Goal: Check status: Check status

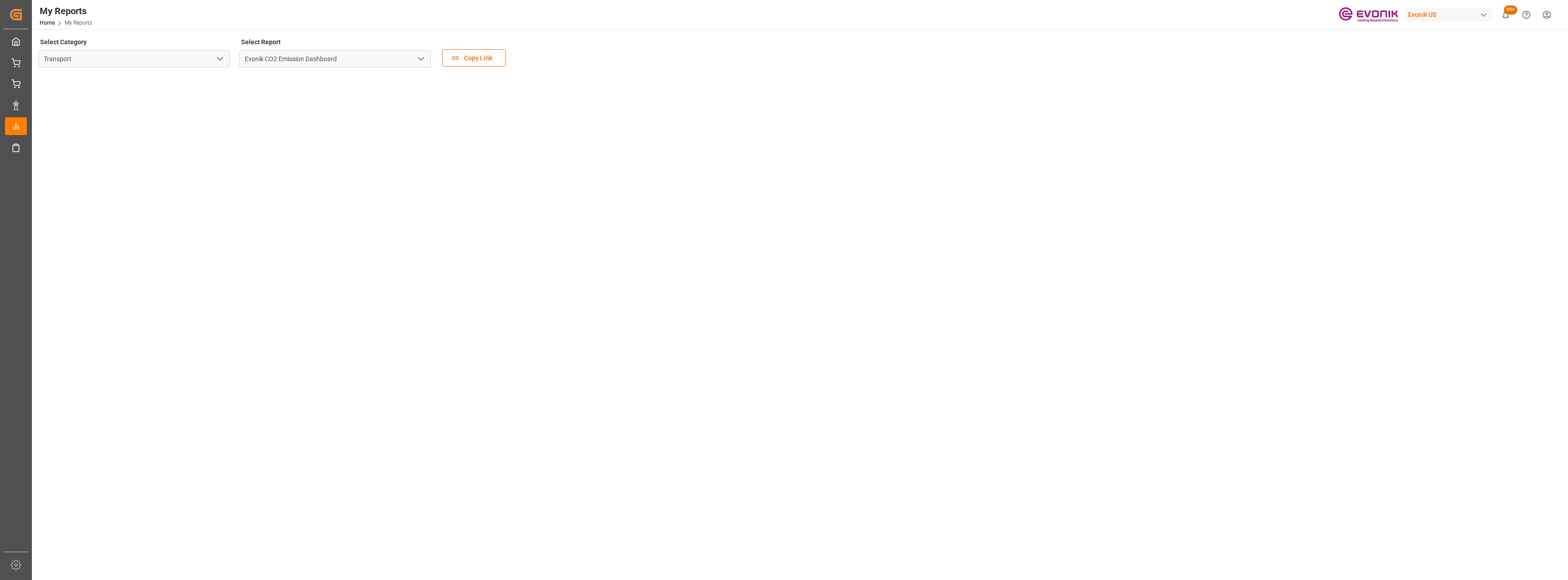
click at [424, 61] on icon "open menu" at bounding box center [421, 59] width 11 height 11
click at [285, 103] on div "Evonik LLP KPI Dashboard" at bounding box center [335, 99] width 191 height 20
click at [422, 58] on icon "open menu" at bounding box center [421, 59] width 11 height 11
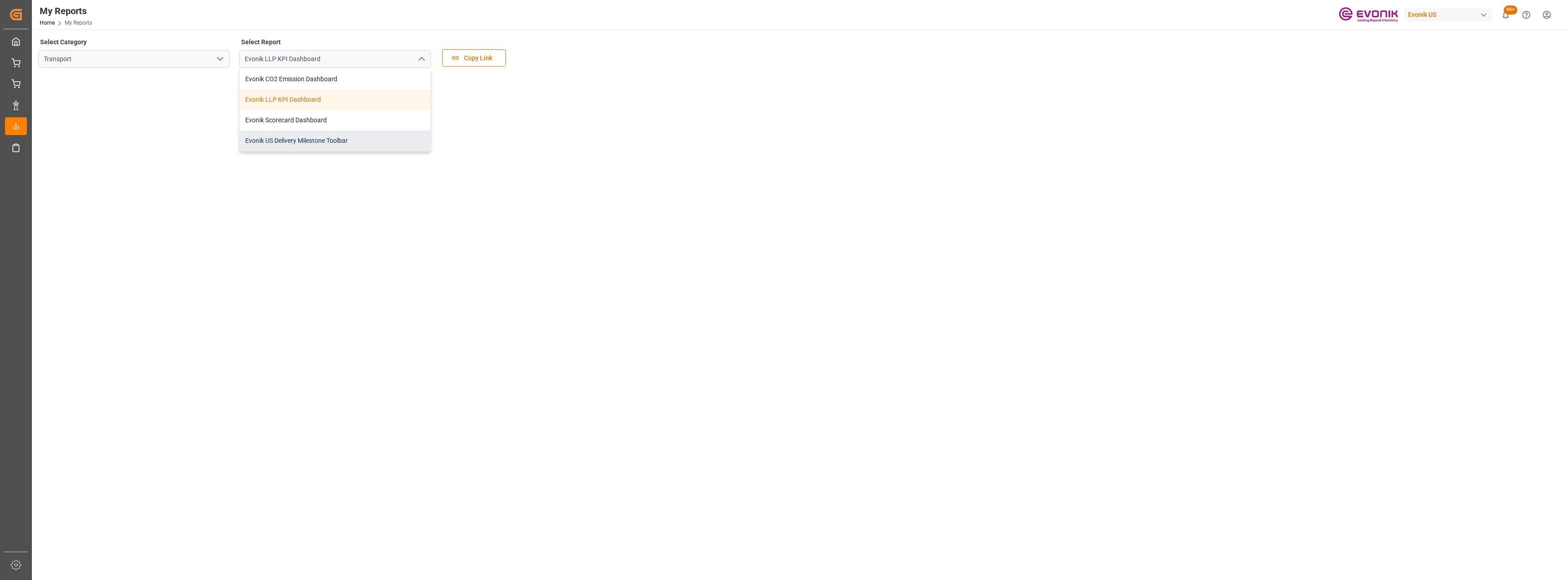
click at [310, 145] on div "Evonik US Delivery Milestone Toolbar" at bounding box center [335, 141] width 191 height 20
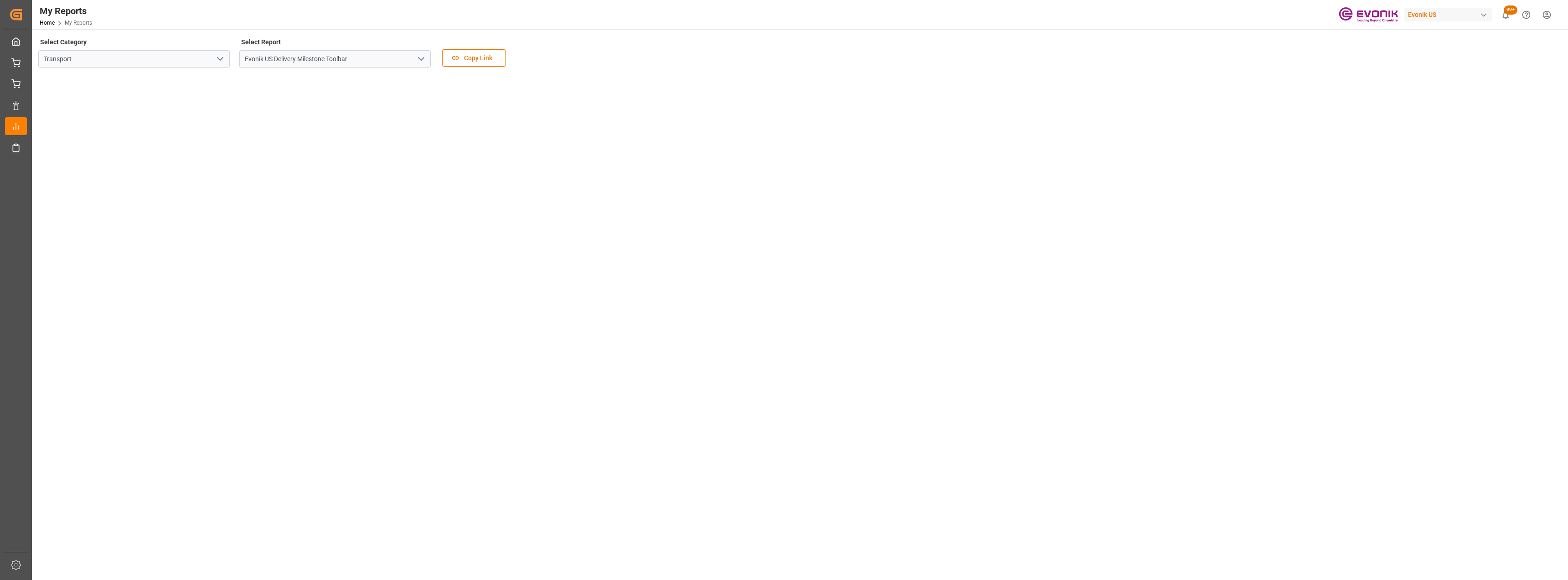
drag, startPoint x: 306, startPoint y: 525, endPoint x: 278, endPoint y: 556, distance: 41.8
click at [306, 522] on main "Select Category Transport Select Report Evonik [GEOGRAPHIC_DATA] Delivery Miles…" at bounding box center [799, 308] width 1535 height 545
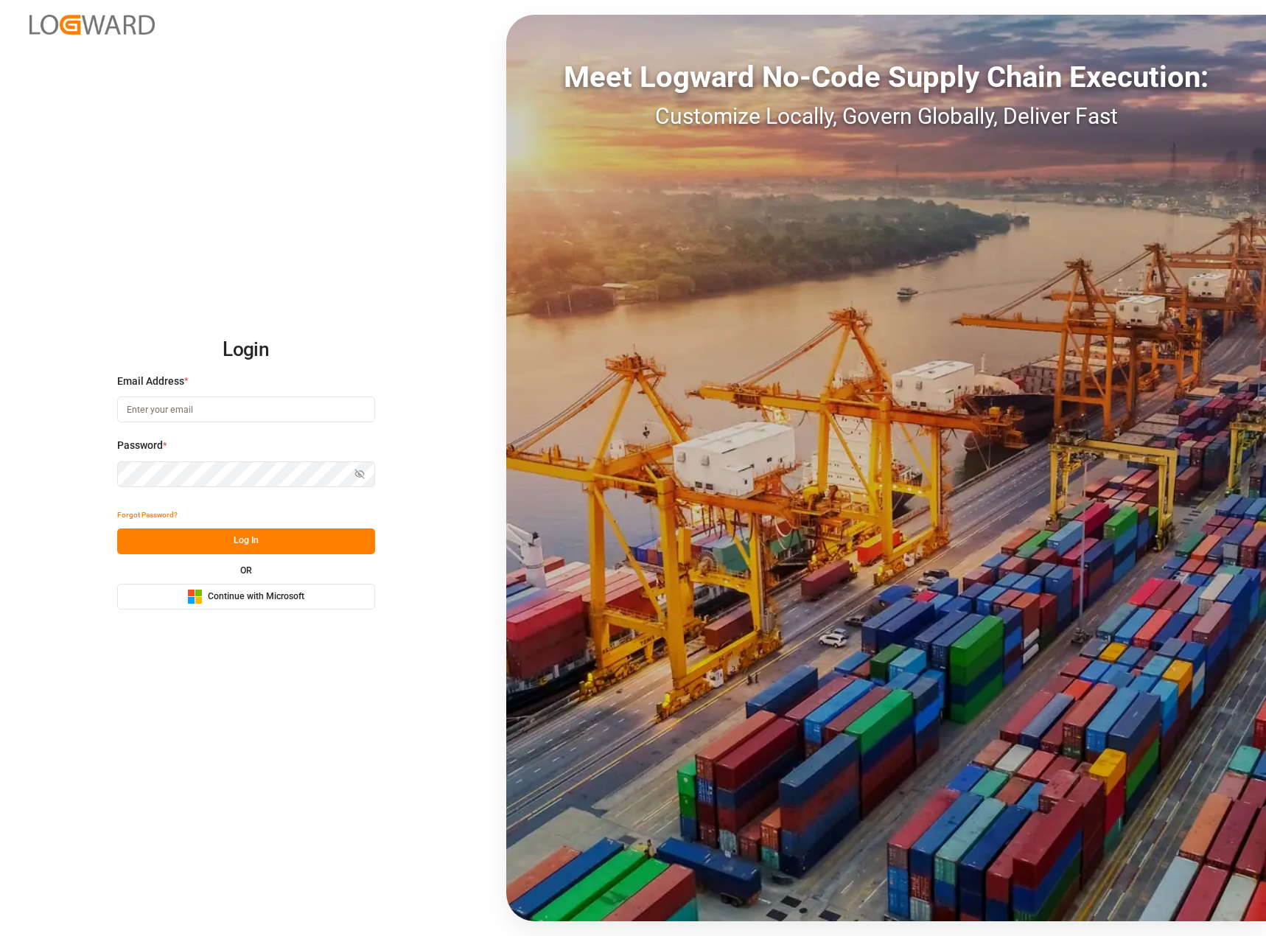
click at [254, 587] on button "Microsoft Logo Continue with Microsoft" at bounding box center [246, 597] width 258 height 26
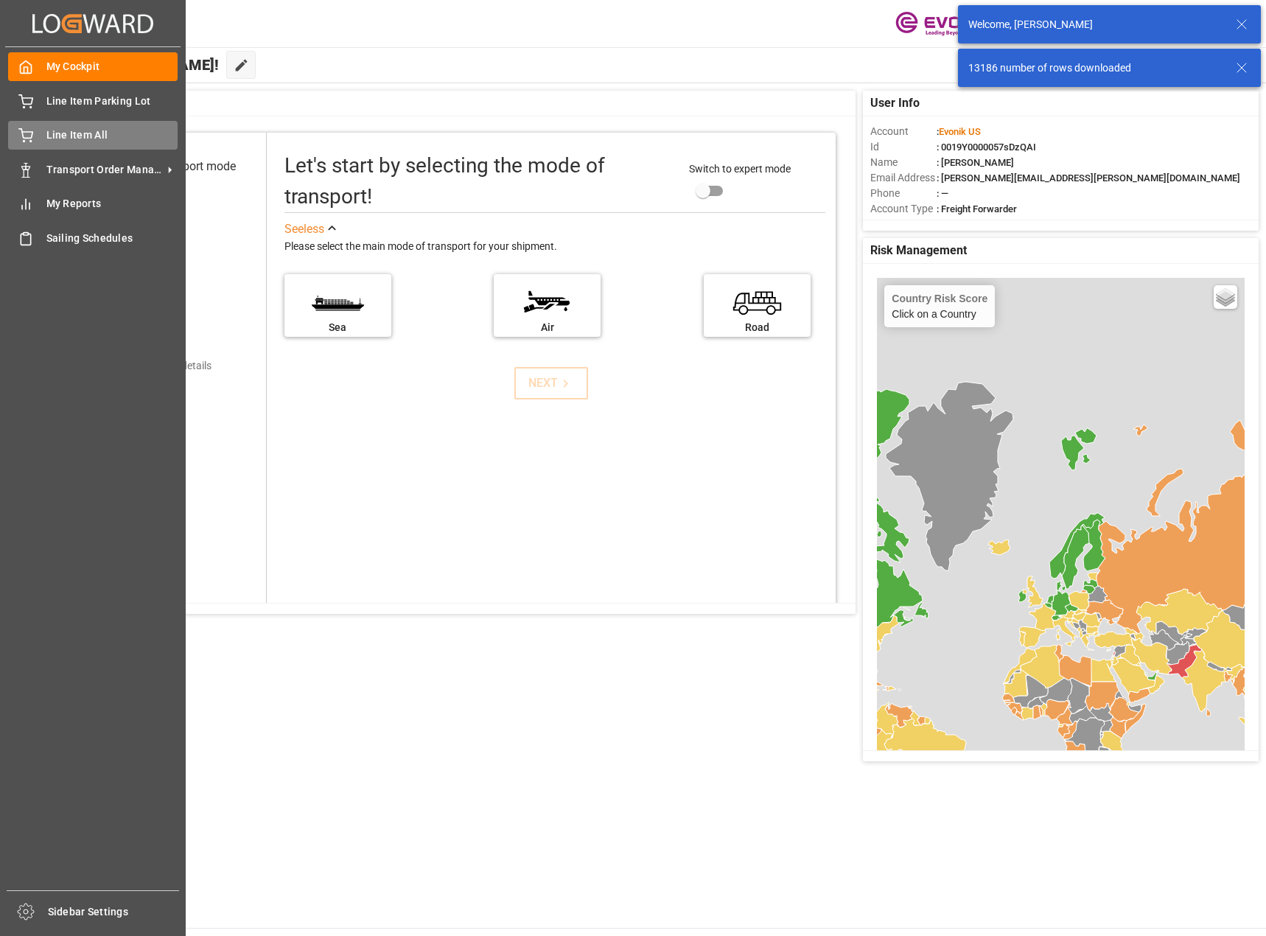
click at [103, 133] on span "Line Item All" at bounding box center [112, 135] width 132 height 15
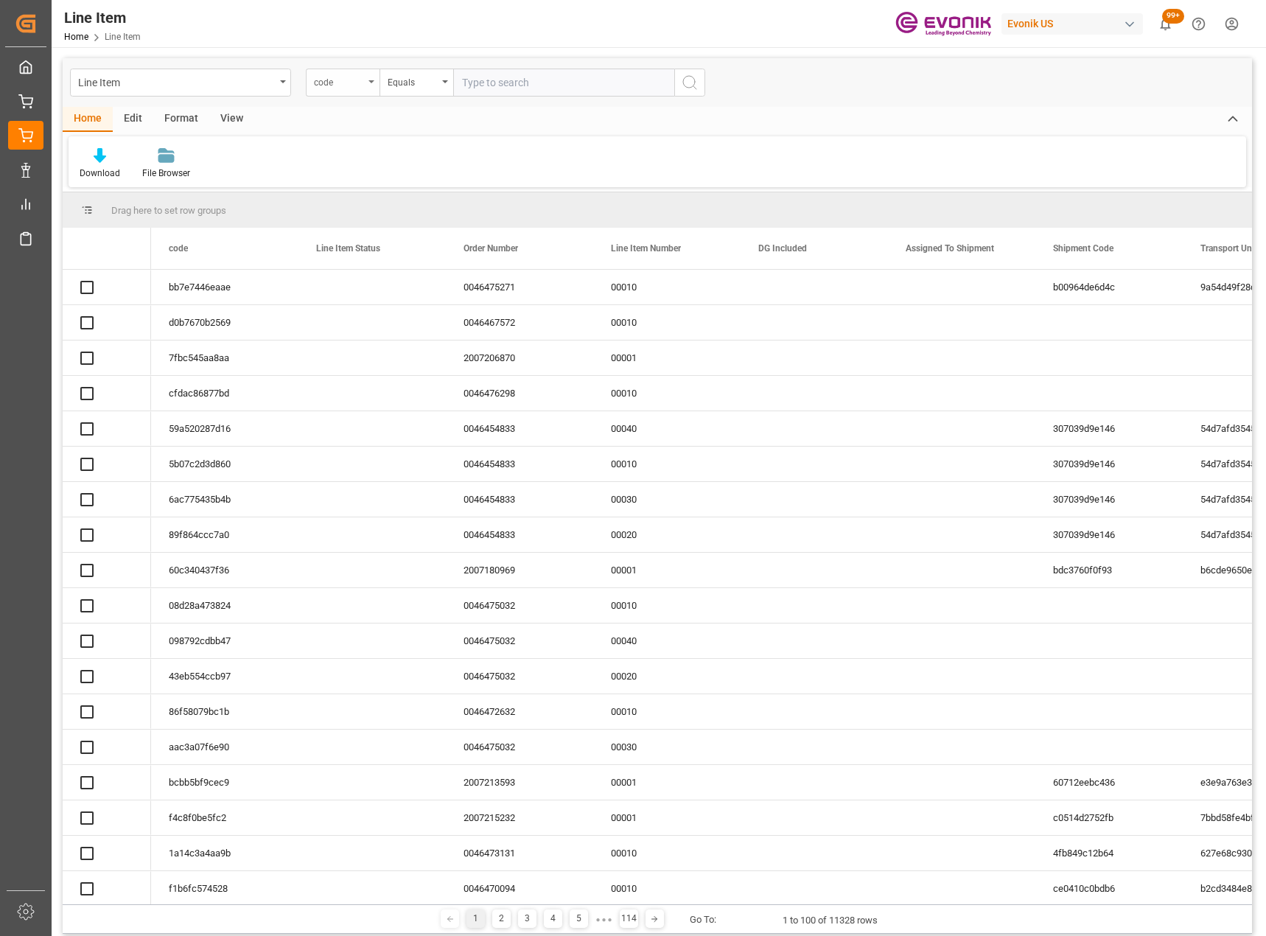
click at [371, 84] on div "code" at bounding box center [343, 83] width 74 height 28
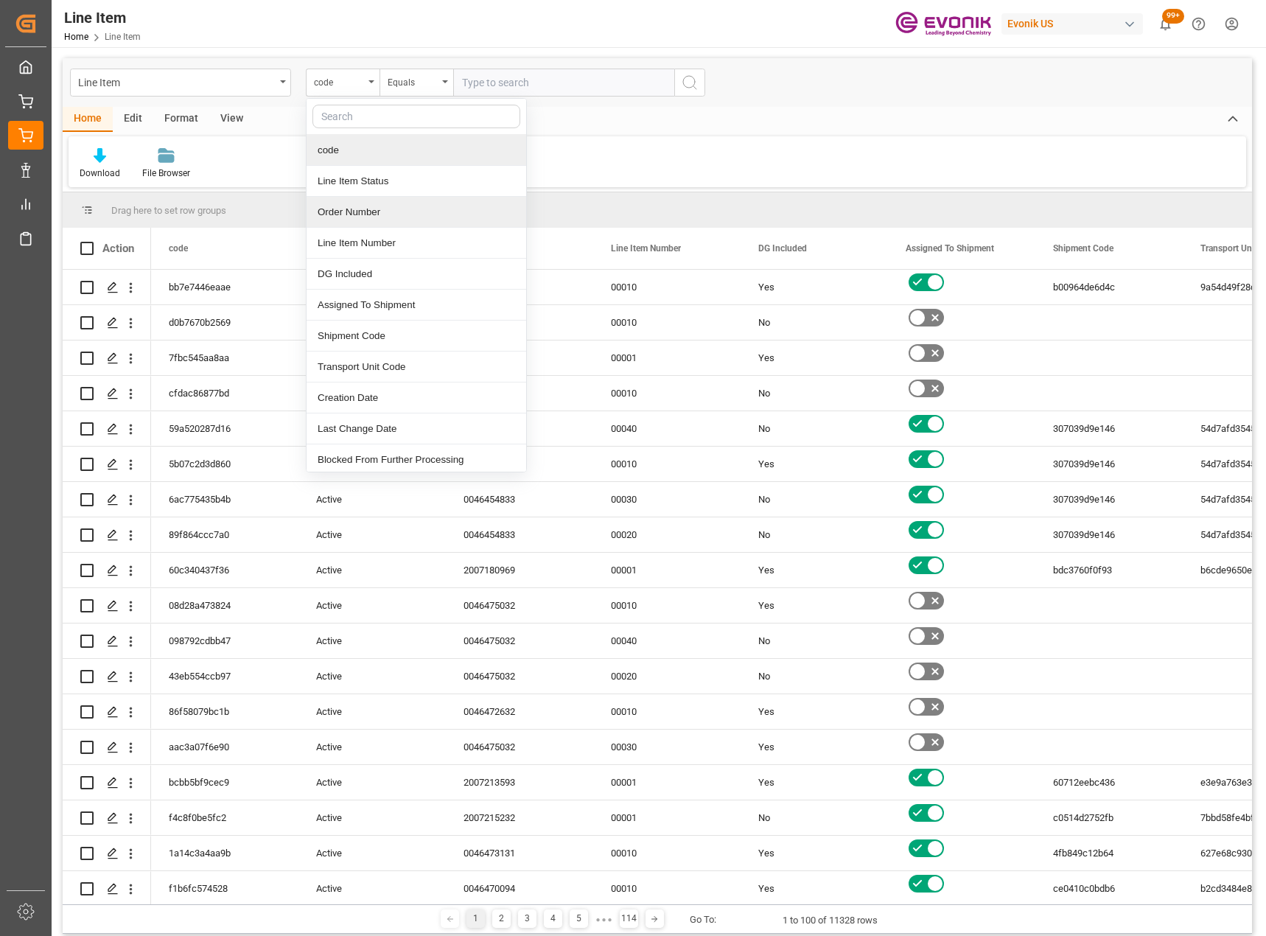
click at [368, 209] on div "Order Number" at bounding box center [417, 212] width 220 height 31
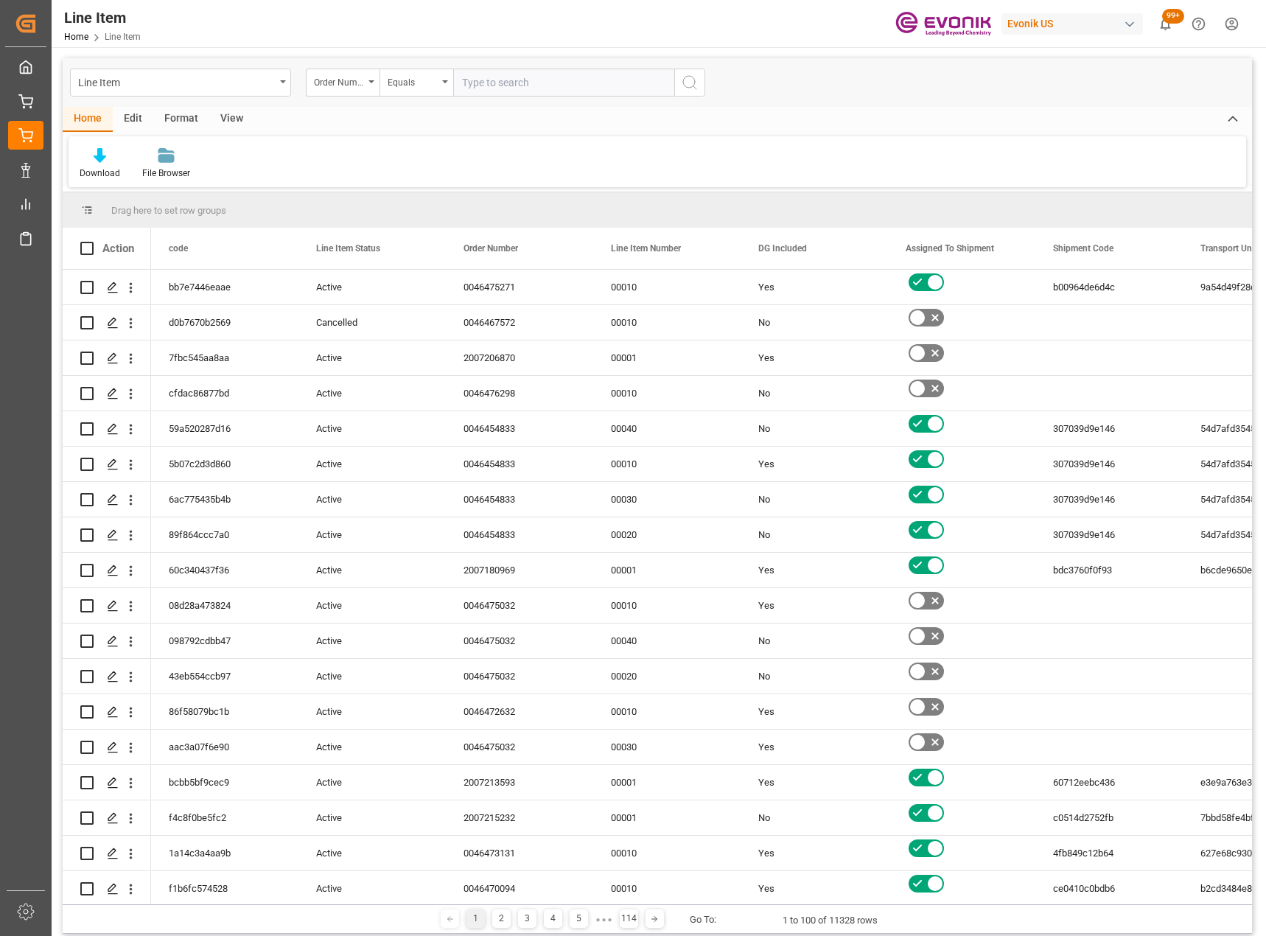
click at [507, 86] on input "text" at bounding box center [563, 83] width 221 height 28
type input "0046472390"
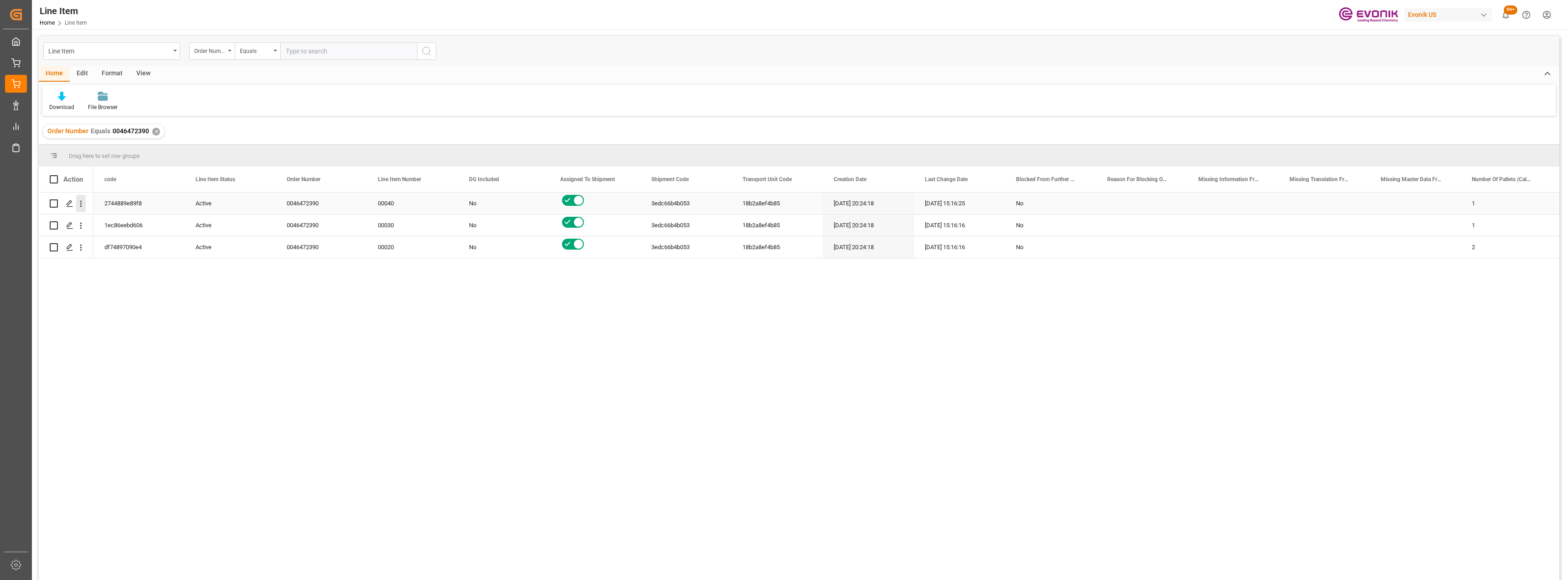
click at [76, 206] on icon "open menu" at bounding box center [80, 203] width 9 height 9
click at [127, 227] on span "Open in new tab" at bounding box center [141, 222] width 83 height 9
click at [159, 128] on div "Order Number Equals 0046472390 ✕" at bounding box center [103, 131] width 122 height 14
click at [173, 56] on div "Line Item" at bounding box center [111, 51] width 137 height 17
click at [95, 178] on div "Sales Order-IVPO" at bounding box center [112, 170] width 136 height 19
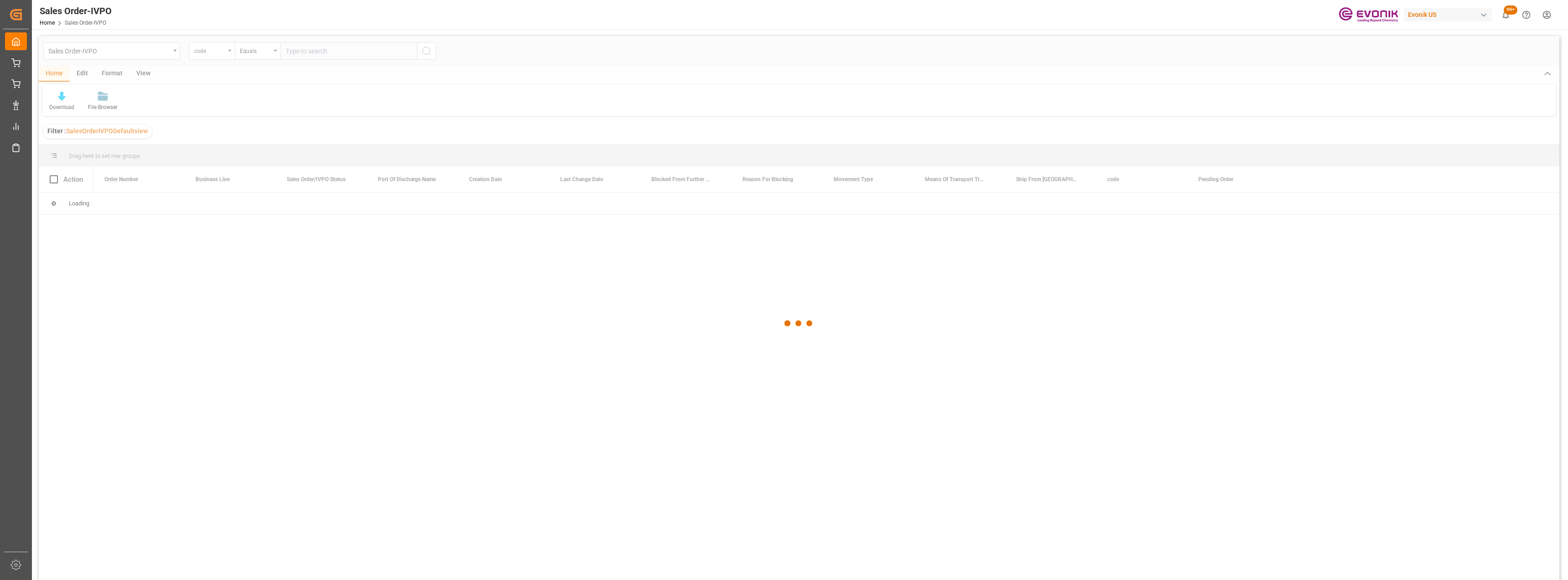
click at [223, 54] on div at bounding box center [799, 323] width 1521 height 574
click at [223, 54] on div "code" at bounding box center [210, 50] width 31 height 11
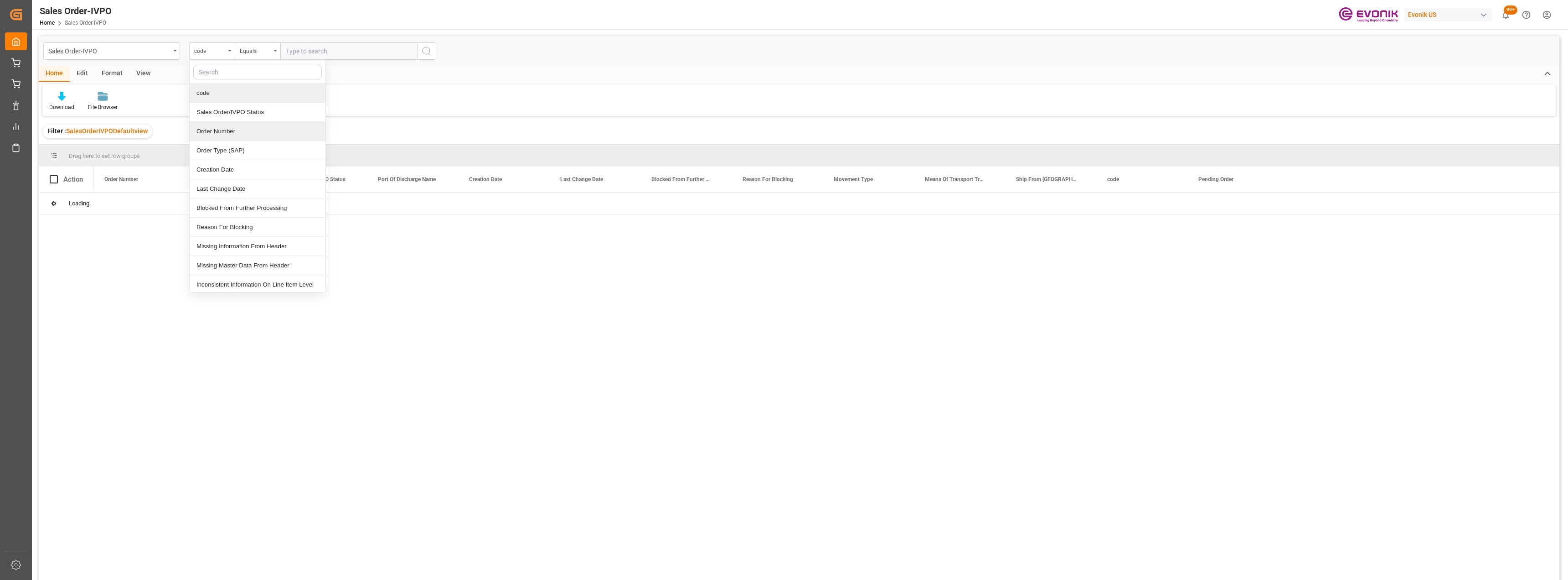
click at [216, 136] on div "Order Number" at bounding box center [258, 131] width 136 height 19
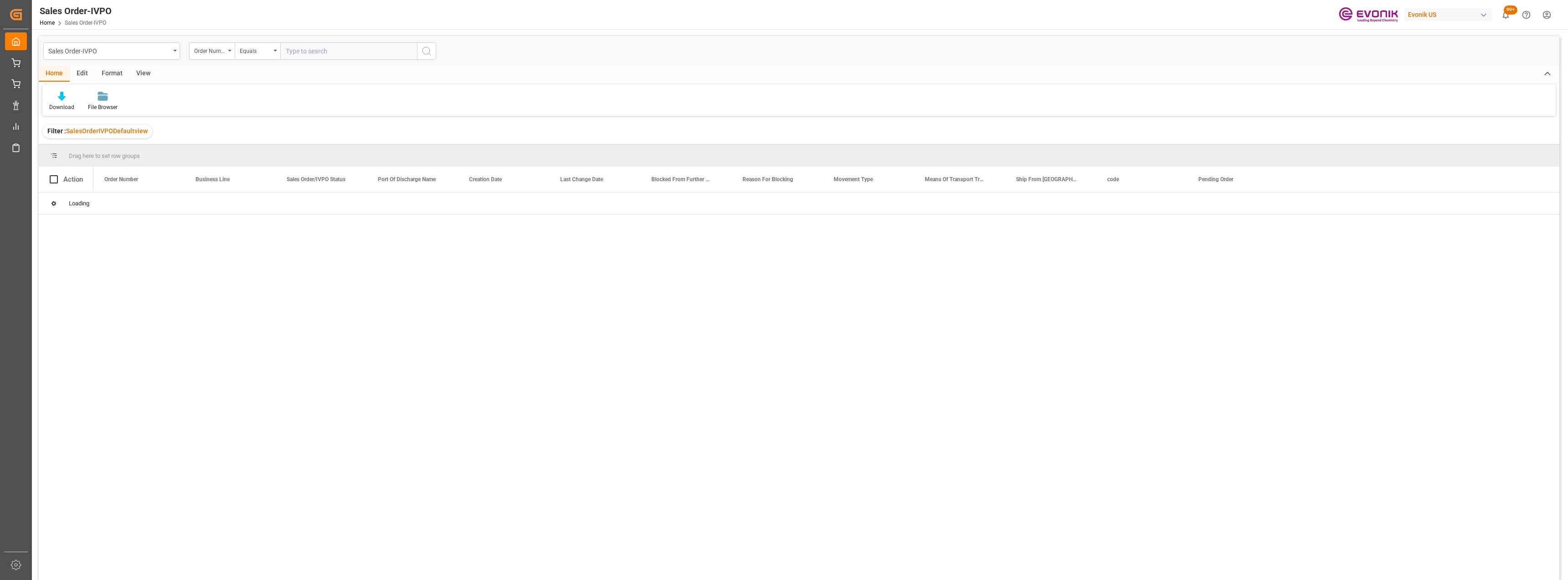
click at [337, 54] on input "text" at bounding box center [348, 51] width 137 height 17
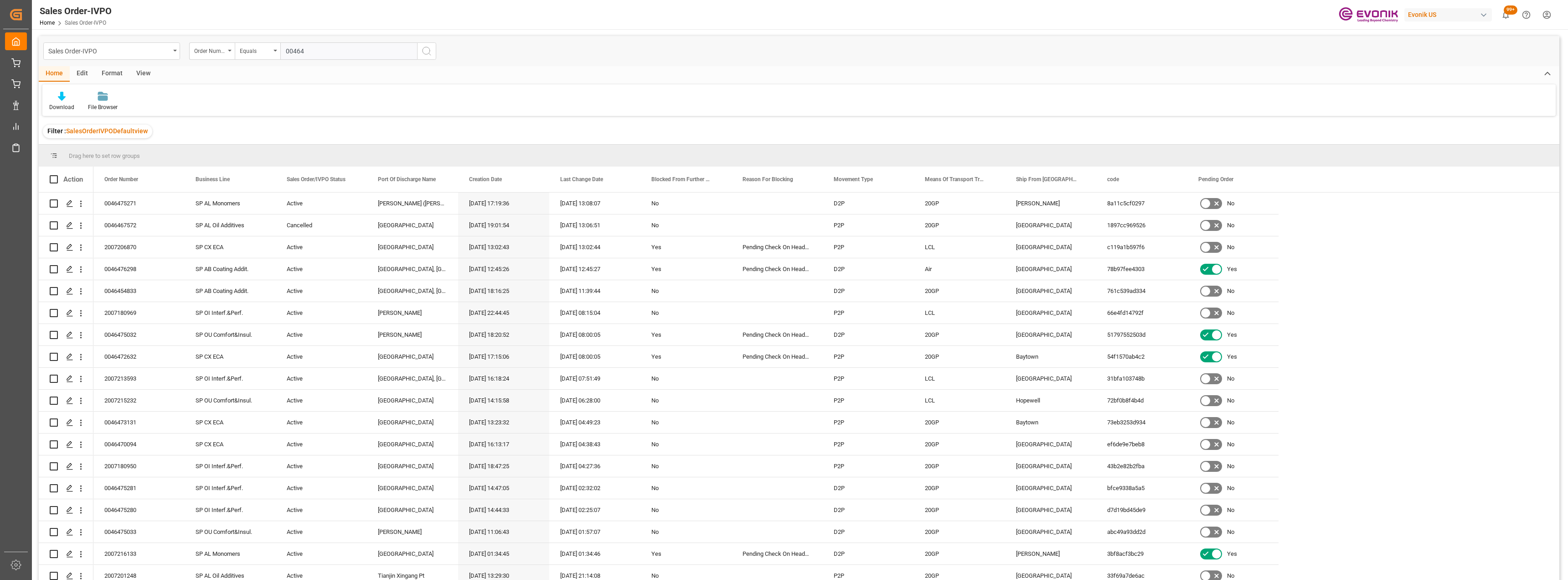
click at [324, 50] on input "00464" at bounding box center [348, 51] width 137 height 17
type input "0046472390"
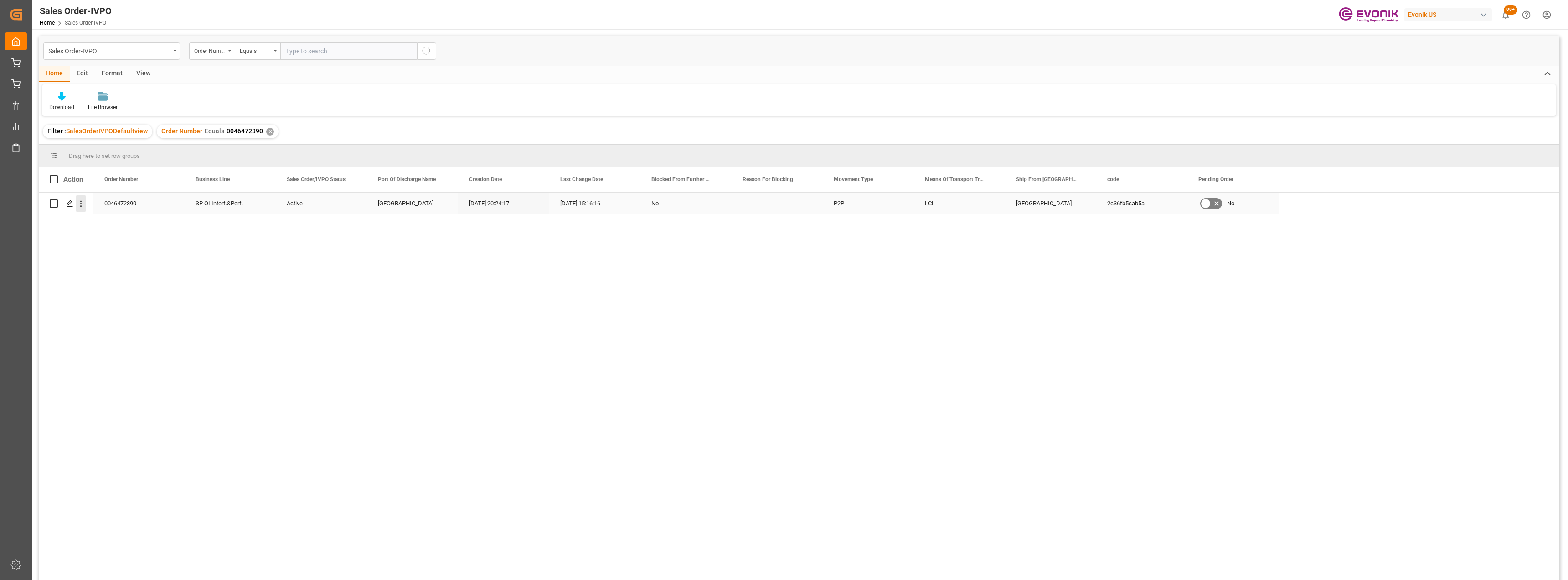
click at [80, 200] on icon "open menu" at bounding box center [80, 203] width 9 height 9
click at [109, 219] on span "Open in new tab" at bounding box center [141, 222] width 83 height 9
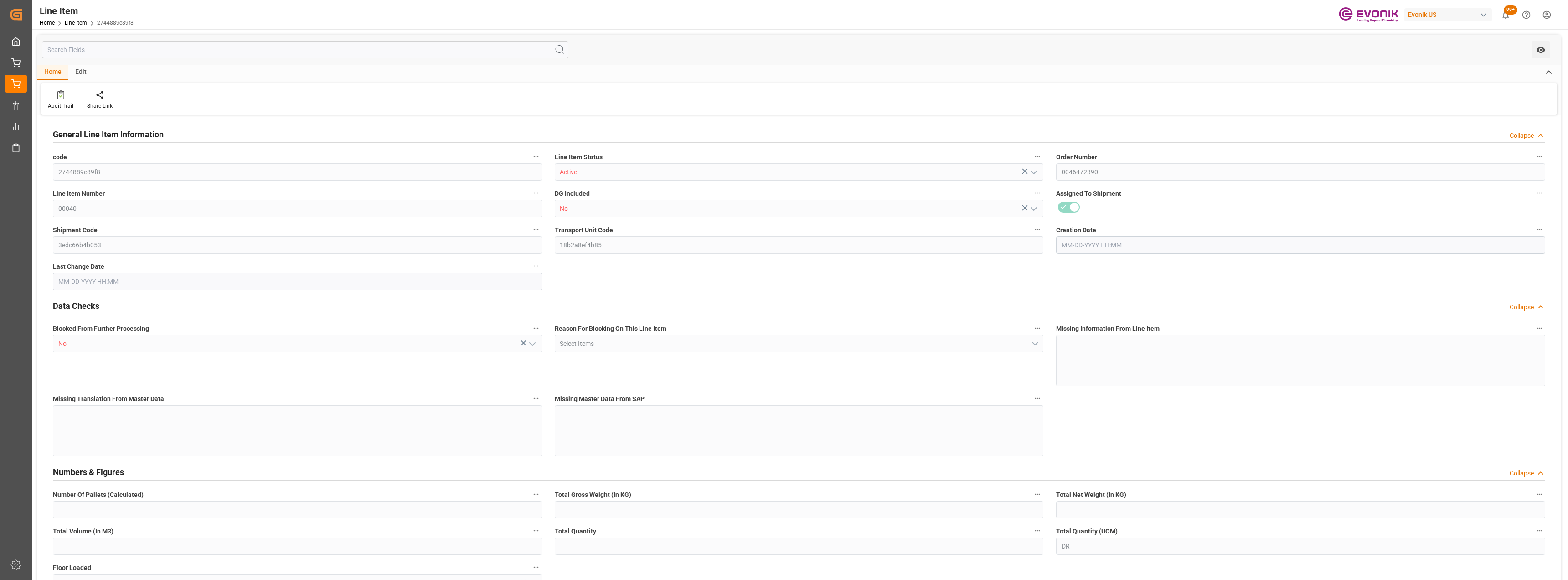
type input "1"
type input "430.08"
type input "381.6"
type input "1.1401"
type input "24"
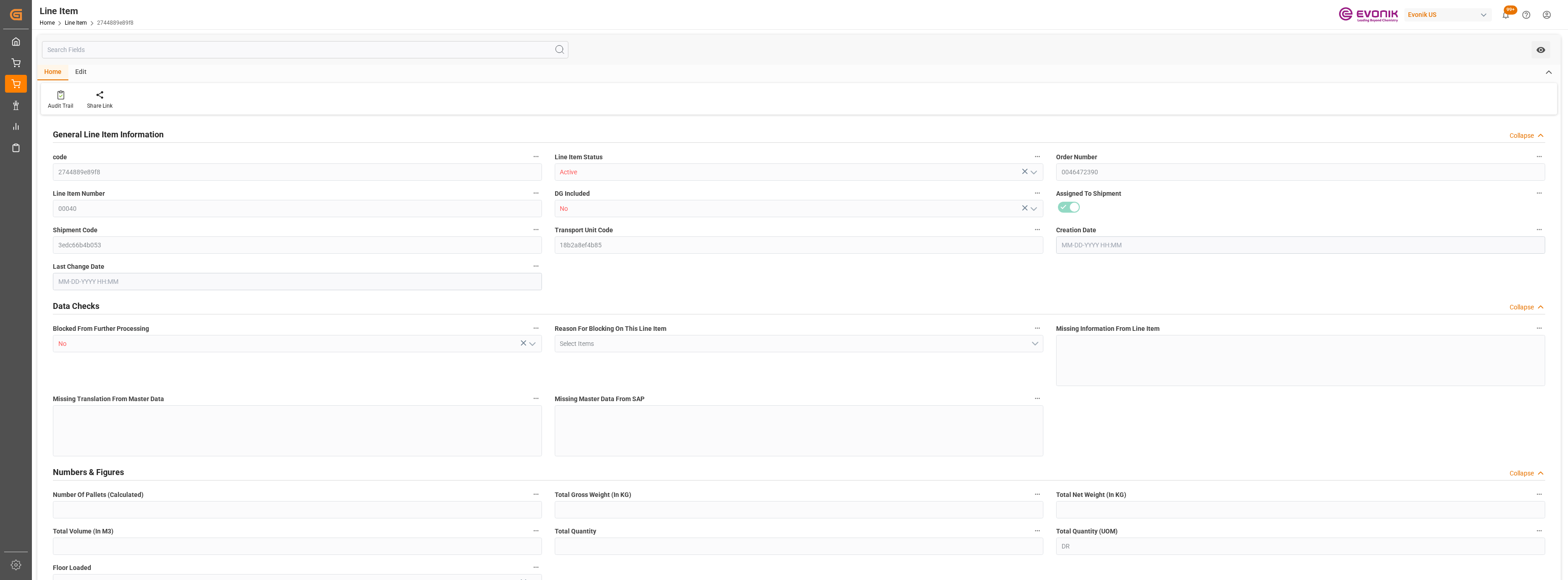
type input "1034899"
type input "24"
type input "430.08"
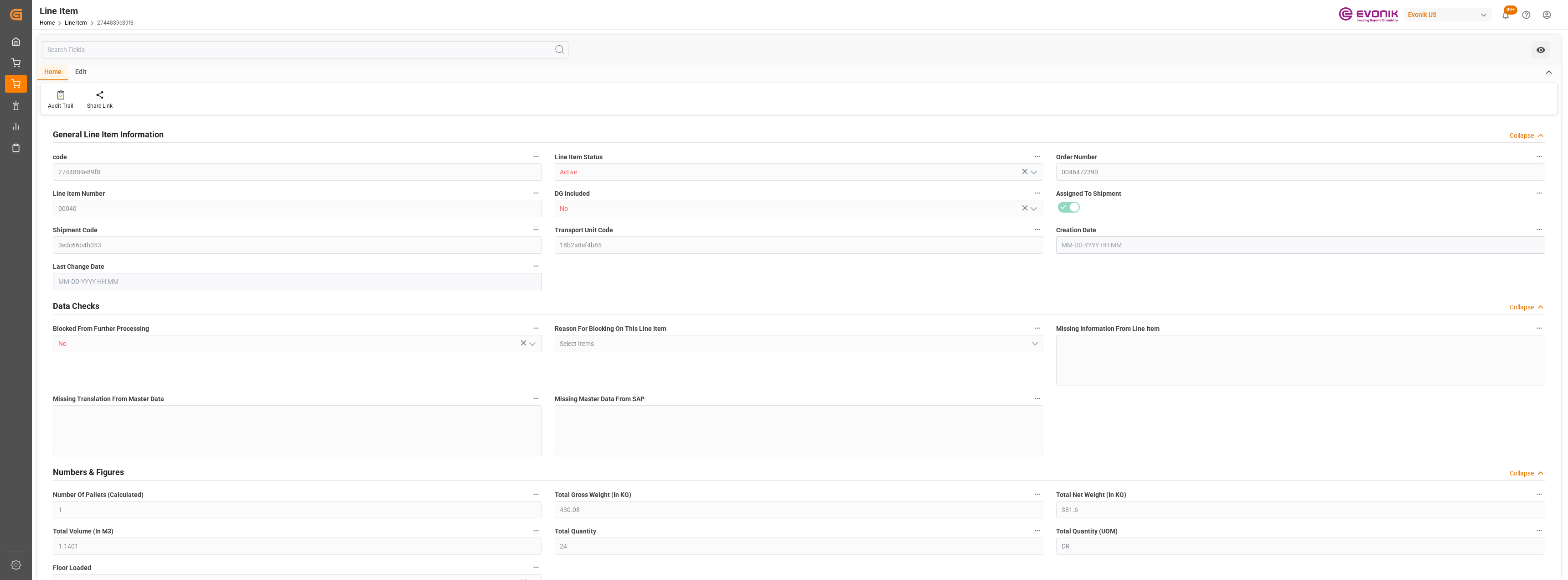
type input "455.08"
type input "381.6"
type input "1.1401"
type input "1140.096"
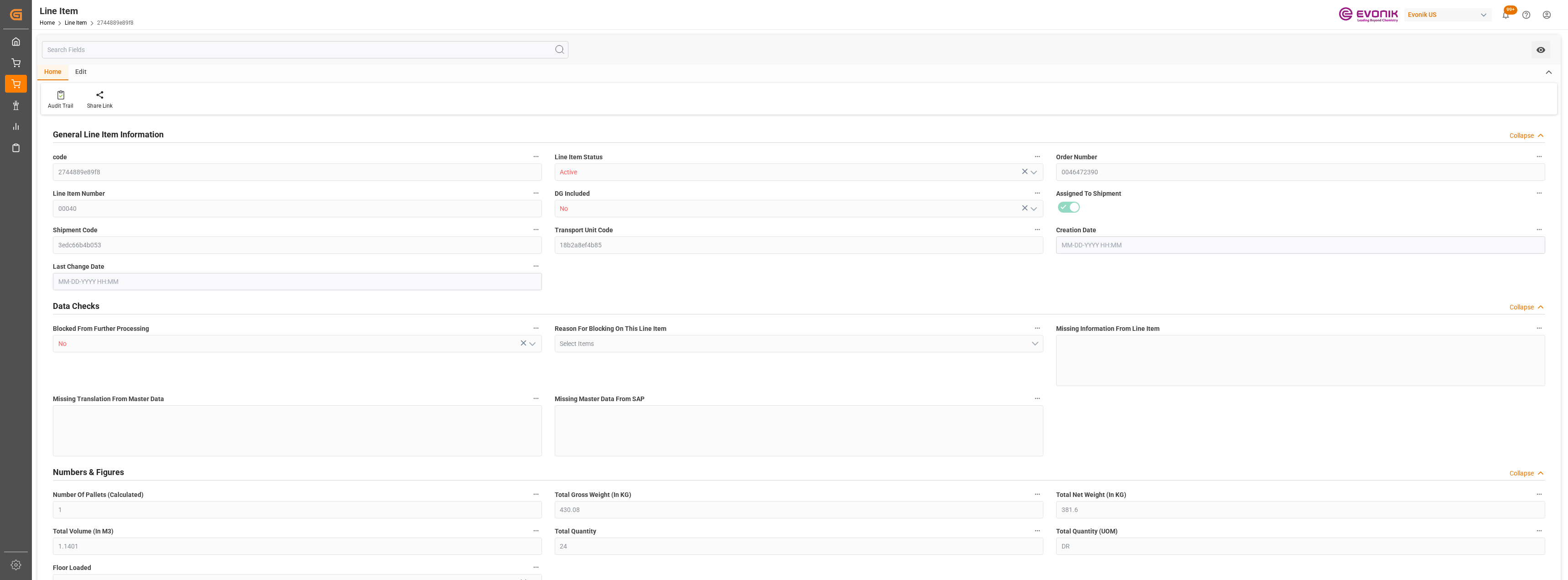
type input "24"
type input "430.08"
type input "381.6"
type input "1.1401"
type input "09-30-2025 20:24"
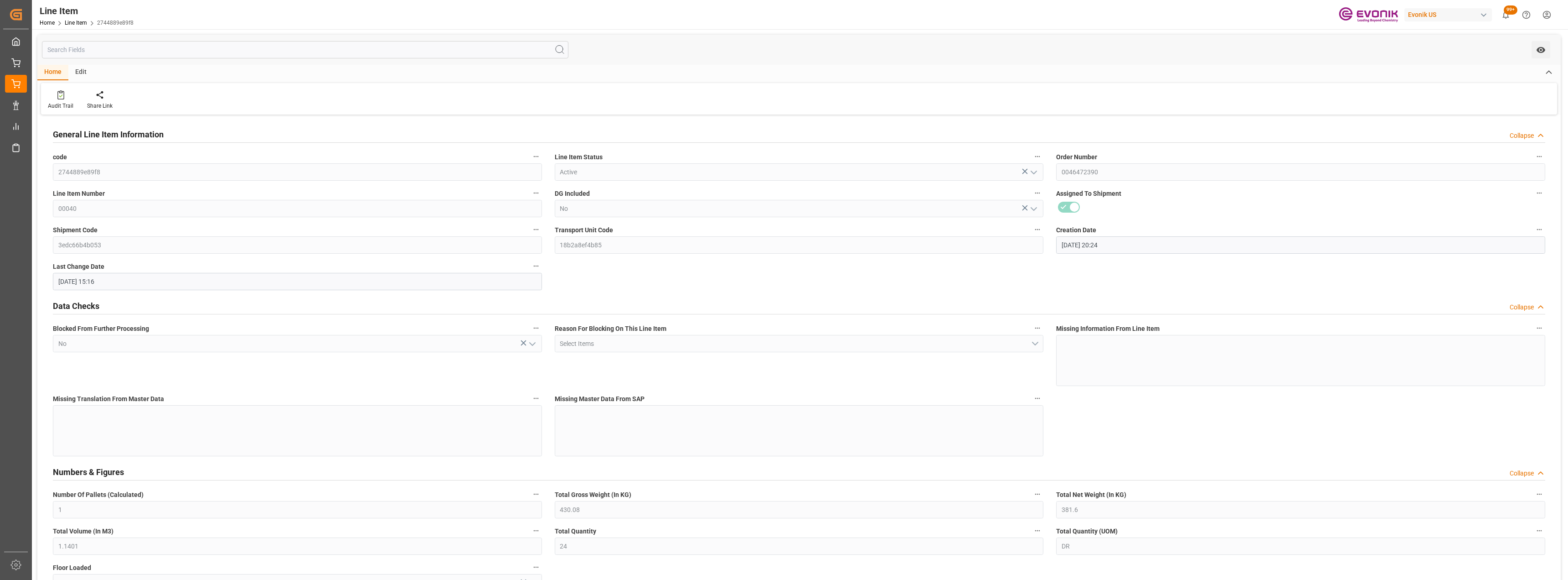
type input "10-07-2025 15:16"
type input "12-13-2025"
type input "10-14-2025"
type input "10-02-2025"
type input "10-07-2025"
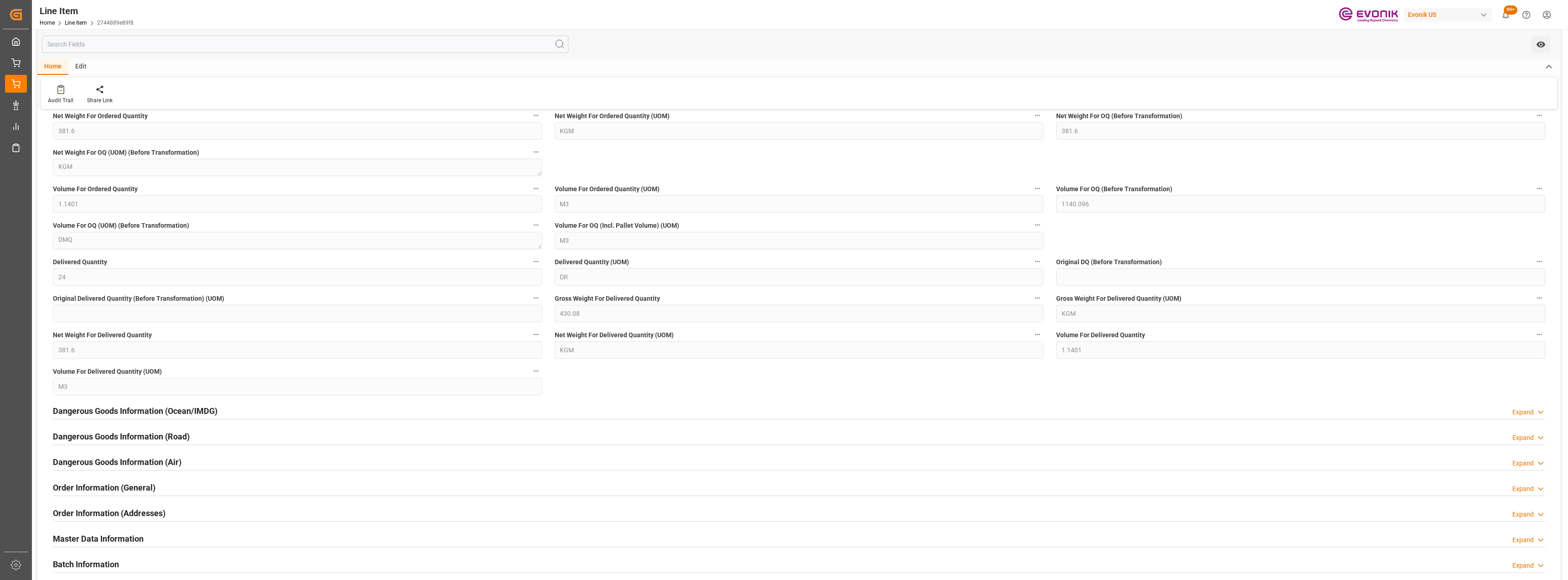
scroll to position [1049, 0]
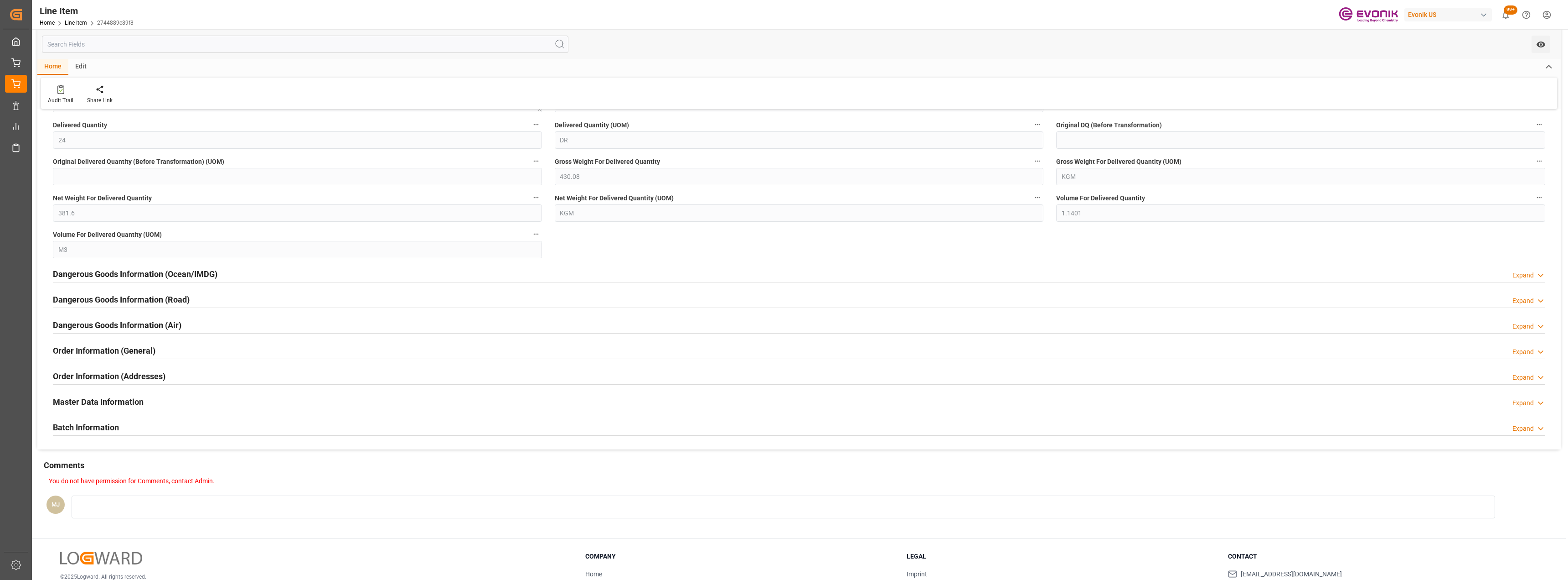
click at [218, 279] on h2 "Dangerous Goods Information (Ocean/IMDG)" at bounding box center [135, 274] width 165 height 12
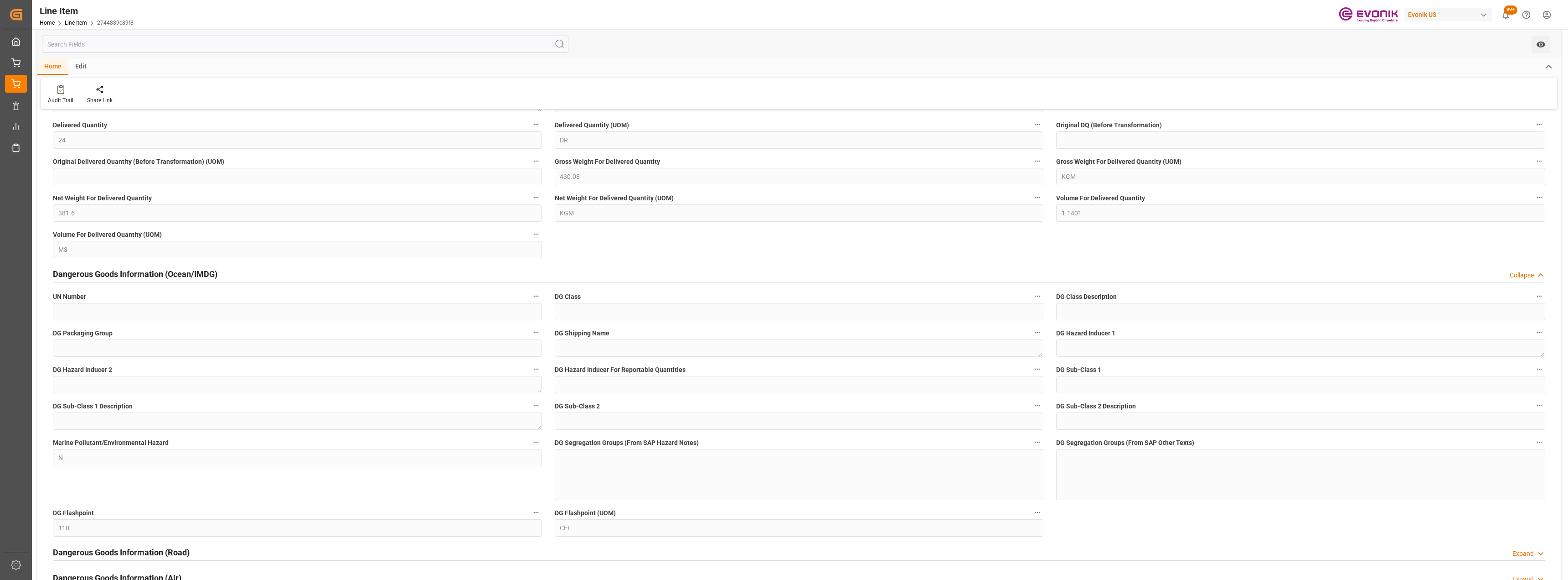
click at [223, 274] on div "Dangerous Goods Information (Ocean/IMDG) Collapse" at bounding box center [799, 273] width 1493 height 17
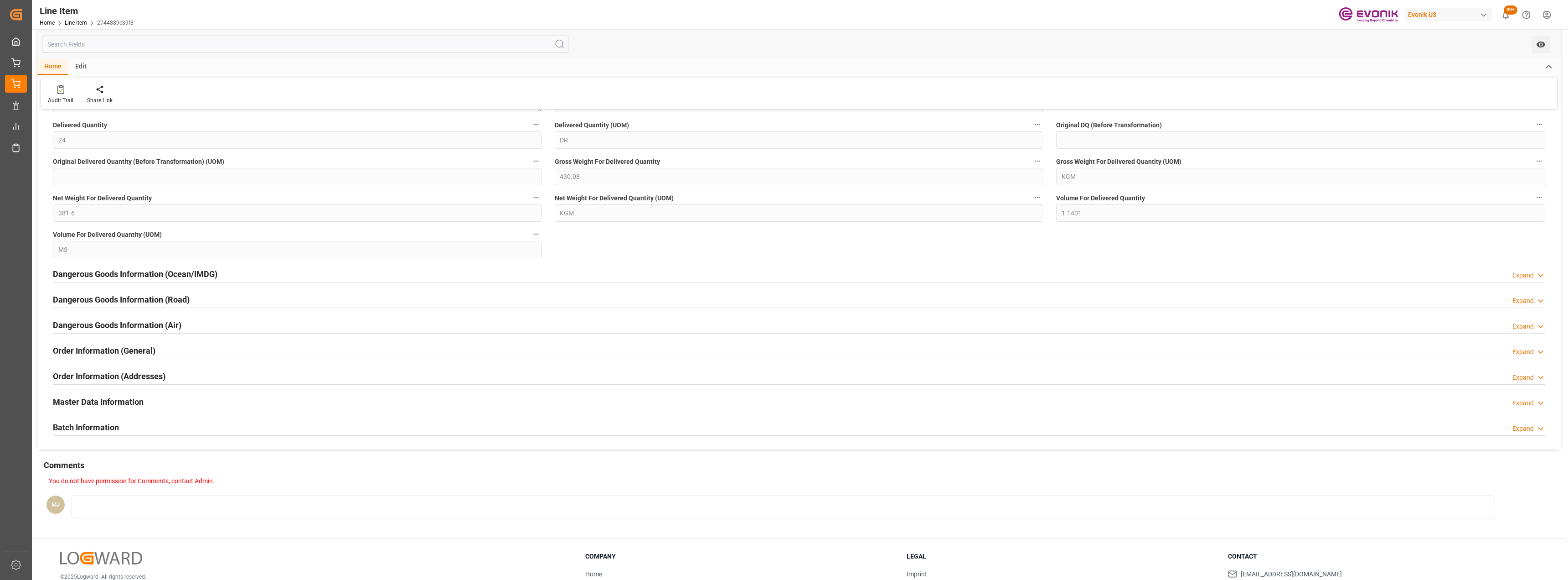
click at [207, 407] on div "Master Data Information Expand" at bounding box center [799, 401] width 1493 height 17
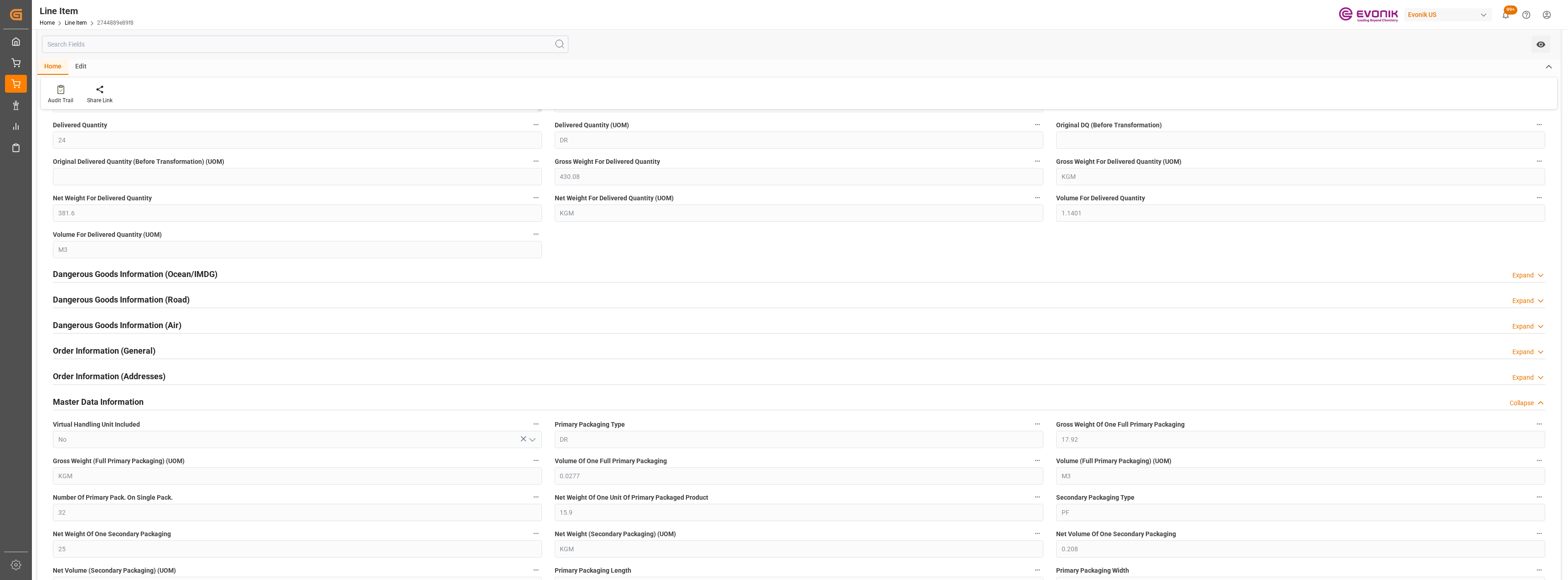
click at [207, 402] on div "Master Data Information Collapse" at bounding box center [799, 401] width 1493 height 17
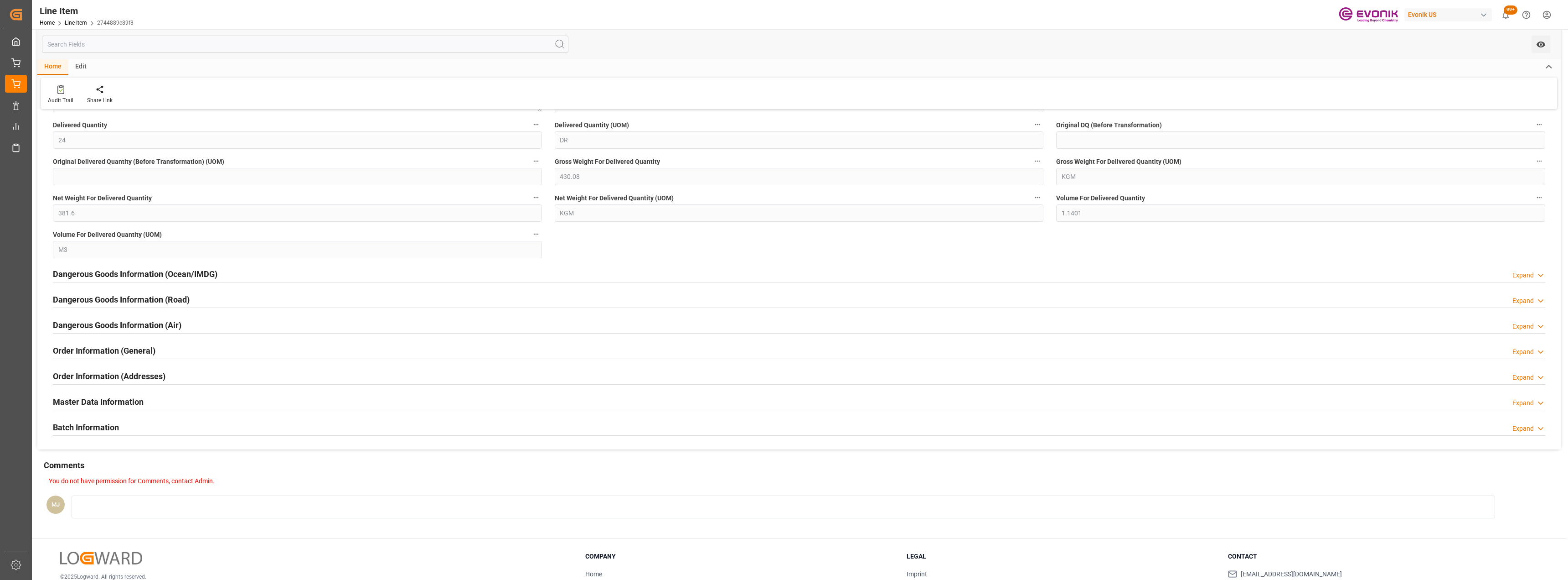
click at [210, 379] on div "Order Information (Addresses) Expand" at bounding box center [799, 376] width 1493 height 17
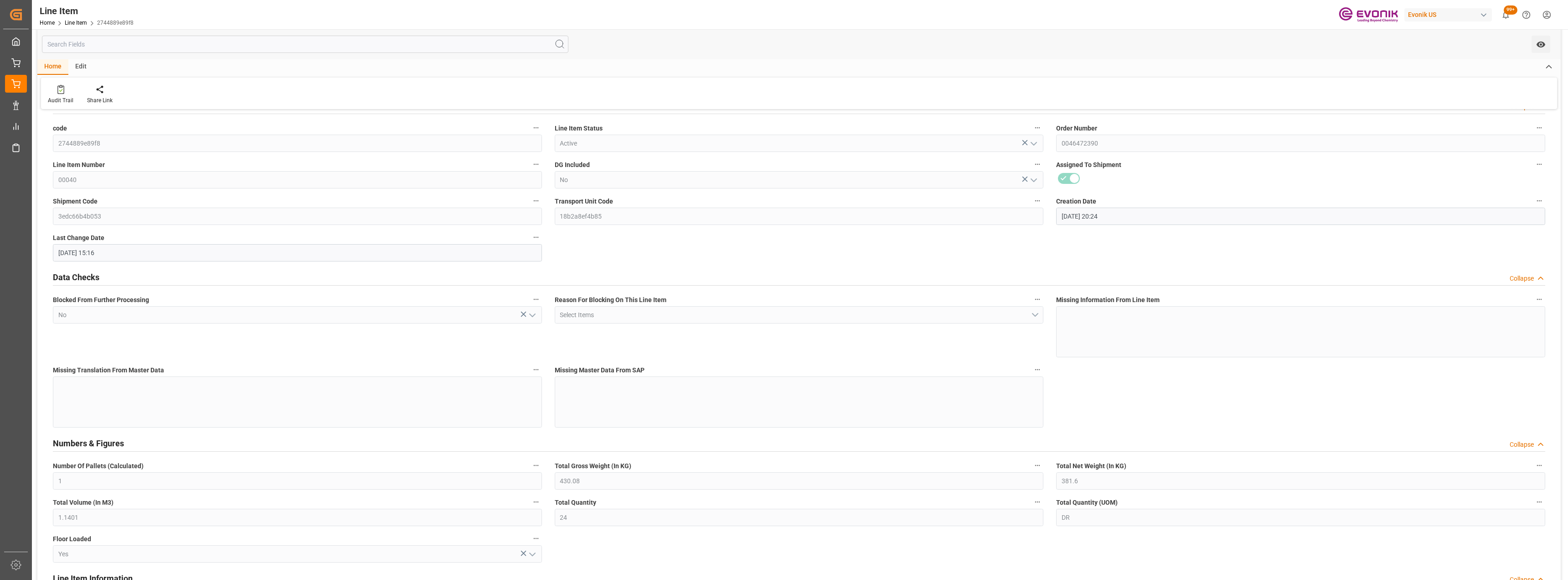
scroll to position [0, 0]
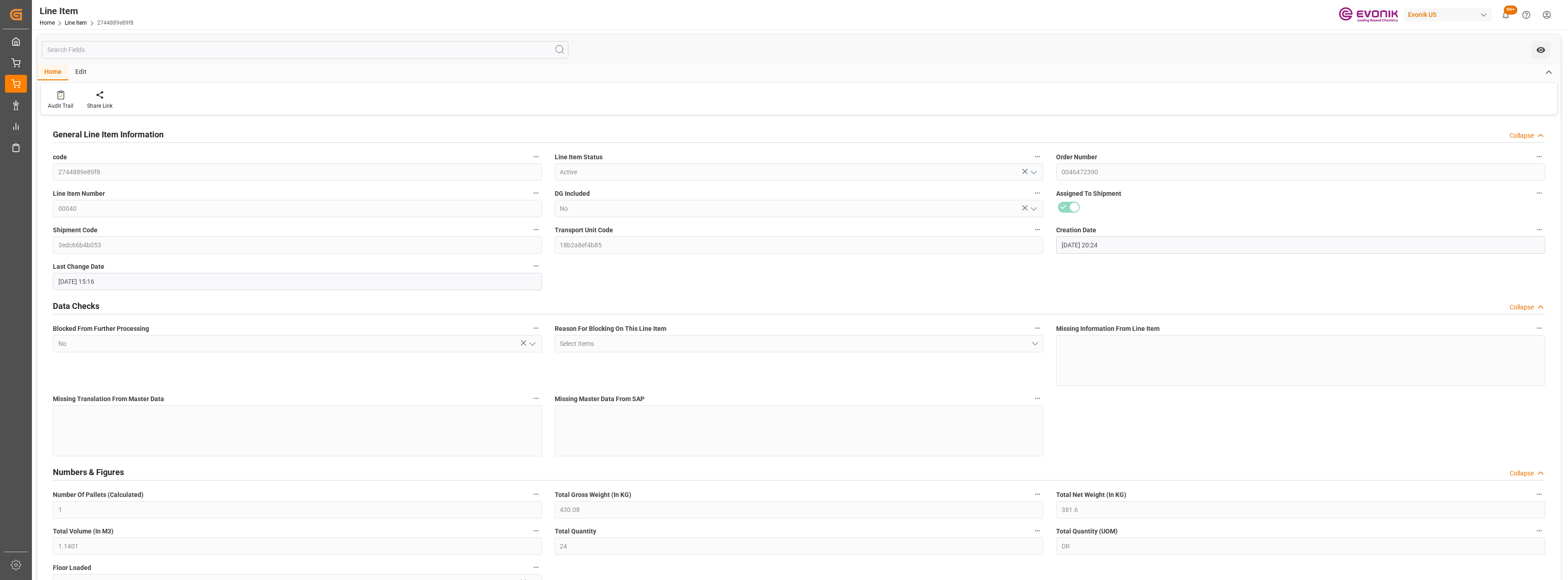
click at [1536, 193] on icon "button" at bounding box center [1540, 193] width 7 height 7
click at [1355, 223] on div at bounding box center [784, 290] width 1568 height 580
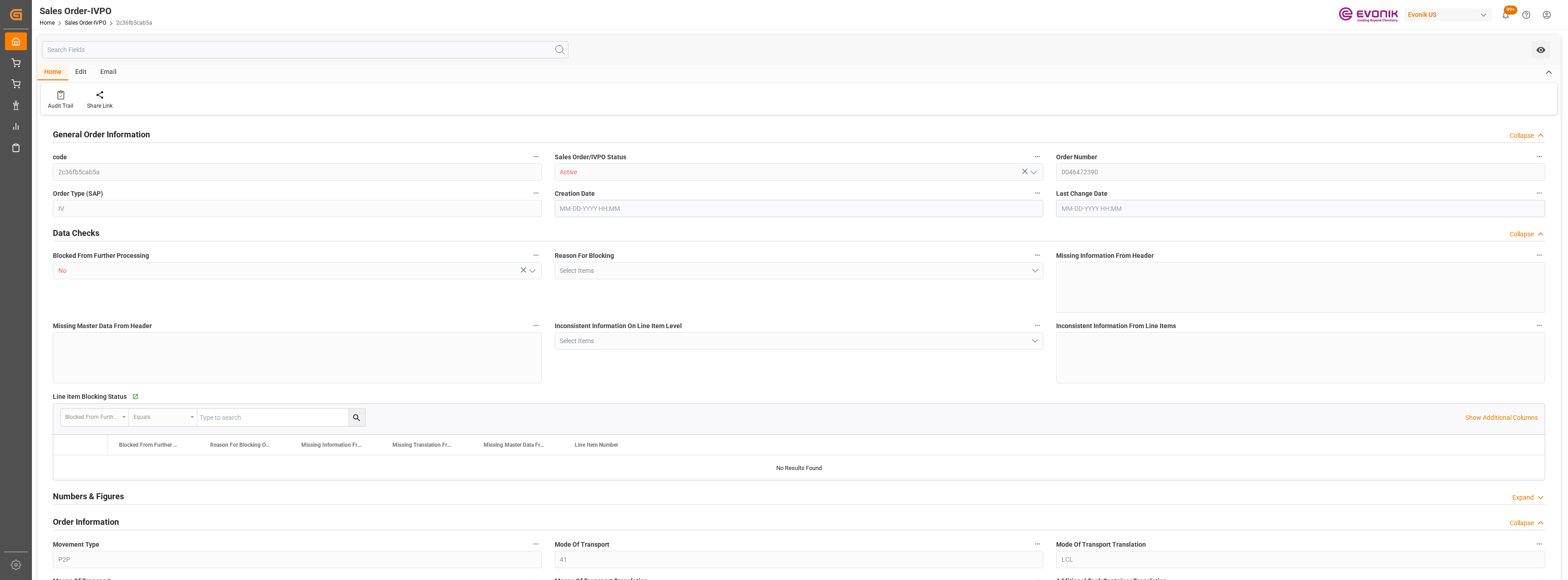
type input "JPYOK"
type input "0"
type input "1"
type input "1770.16"
type input "09-30-2025 20:24"
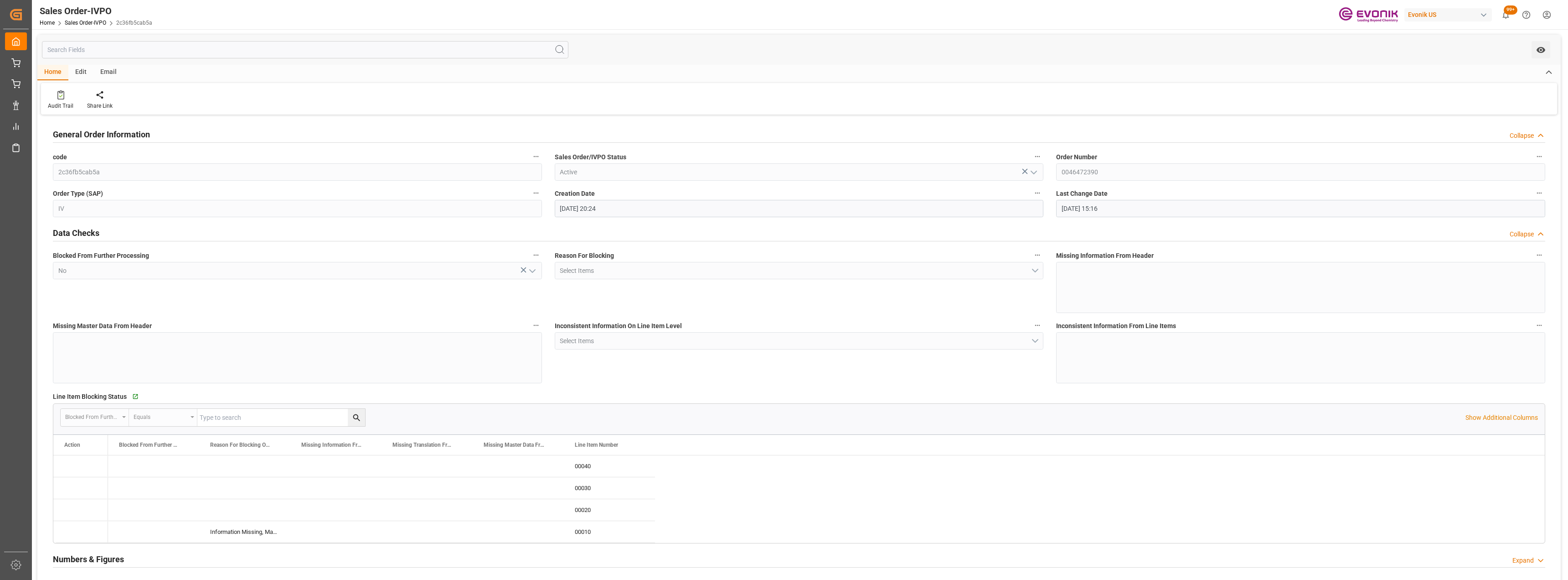
type input "10-07-2025 15:16"
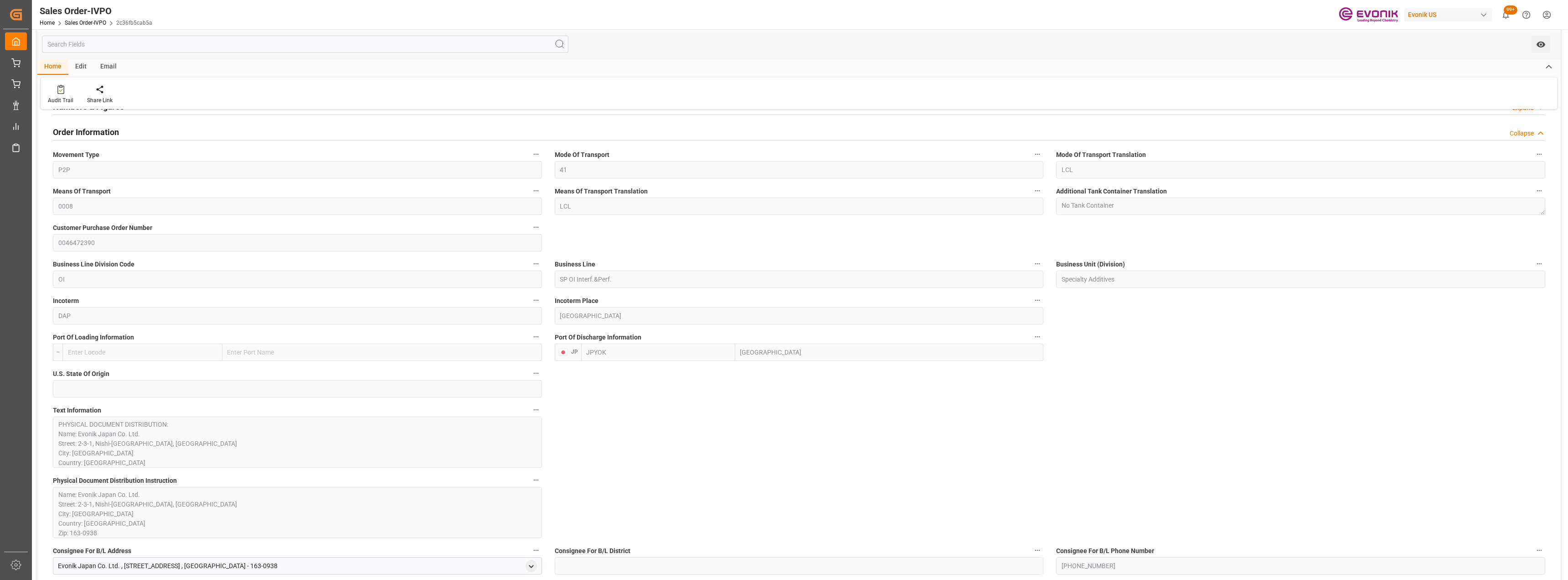
scroll to position [456, 0]
